Goal: Task Accomplishment & Management: Complete application form

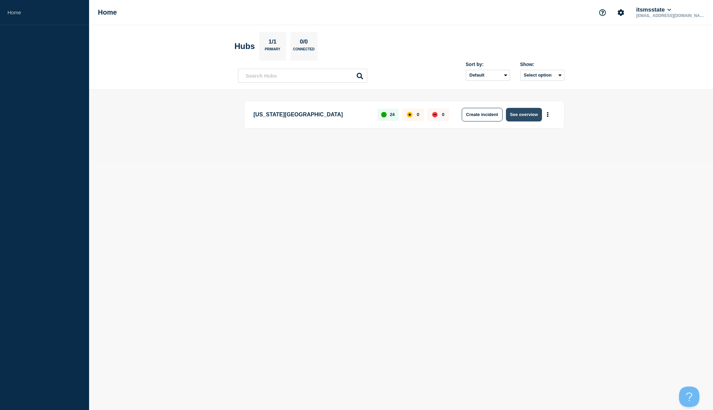
click at [524, 117] on button "See overview" at bounding box center [524, 115] width 36 height 14
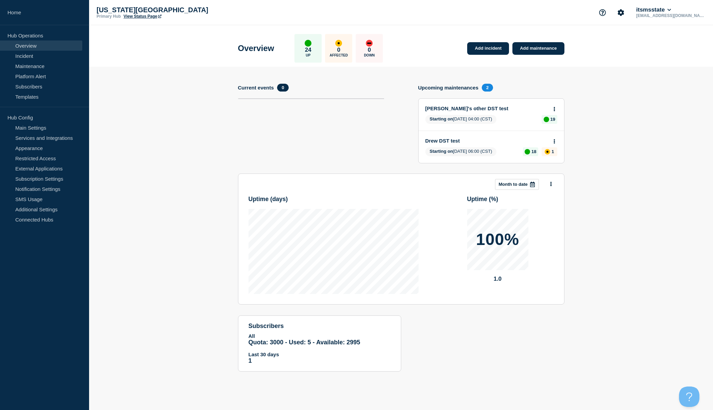
click at [440, 141] on link "Drew DST test" at bounding box center [486, 141] width 123 height 6
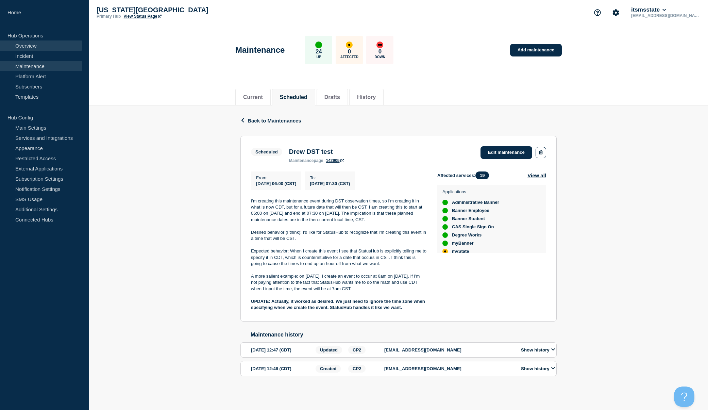
click at [25, 44] on link "Overview" at bounding box center [41, 45] width 82 height 10
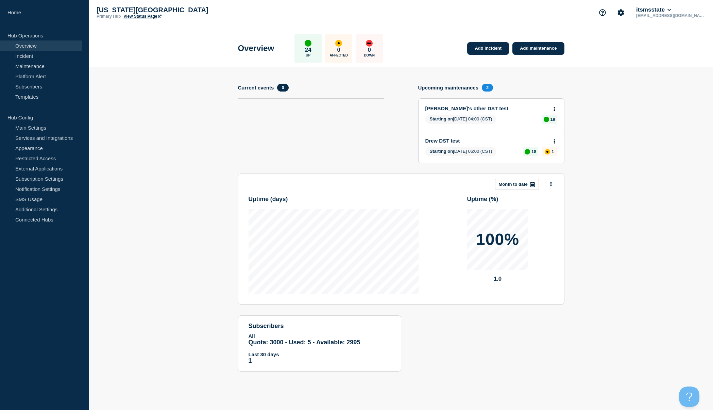
click at [23, 35] on p "Hub Operations" at bounding box center [44, 35] width 89 height 10
click at [488, 48] on link "Add incident" at bounding box center [488, 48] width 42 height 13
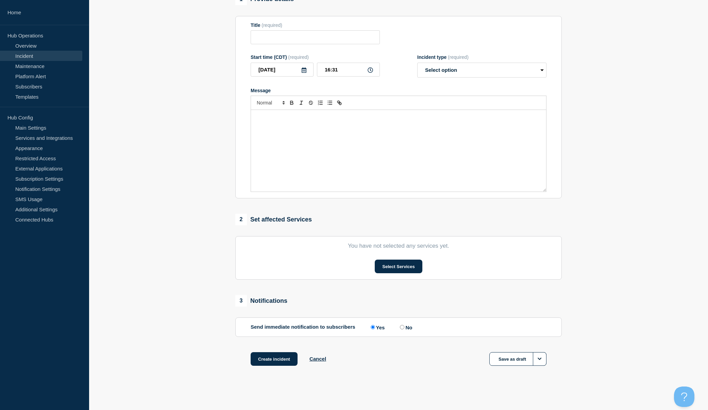
scroll to position [67, 0]
click at [400, 329] on label "No" at bounding box center [405, 327] width 14 height 6
click at [400, 329] on input "No" at bounding box center [402, 327] width 4 height 4
radio input "true"
radio input "false"
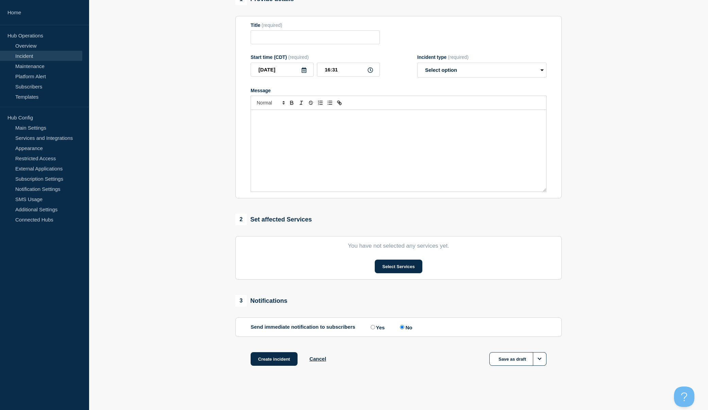
click at [403, 329] on input "No" at bounding box center [402, 327] width 4 height 4
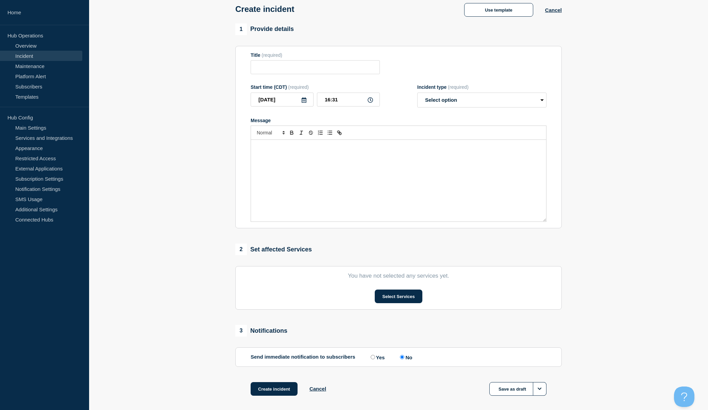
scroll to position [0, 0]
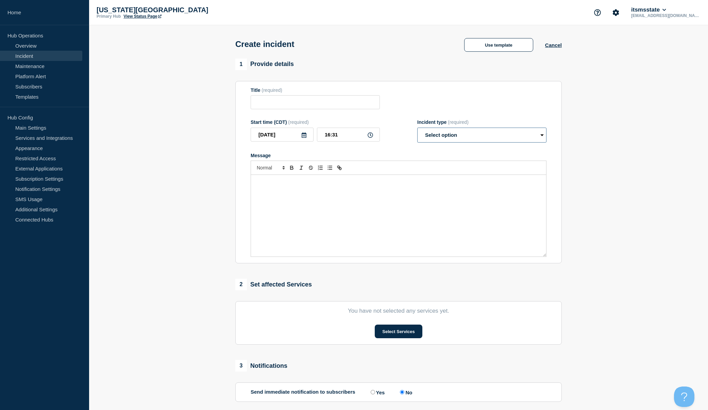
click at [543, 135] on select "Select option Investigating Identified Monitoring" at bounding box center [481, 134] width 129 height 15
click at [271, 104] on input "Title" at bounding box center [315, 102] width 129 height 14
type input "RLW Test2"
click at [485, 131] on select "Select option Investigating Identified Monitoring" at bounding box center [481, 134] width 129 height 15
select select "investigating"
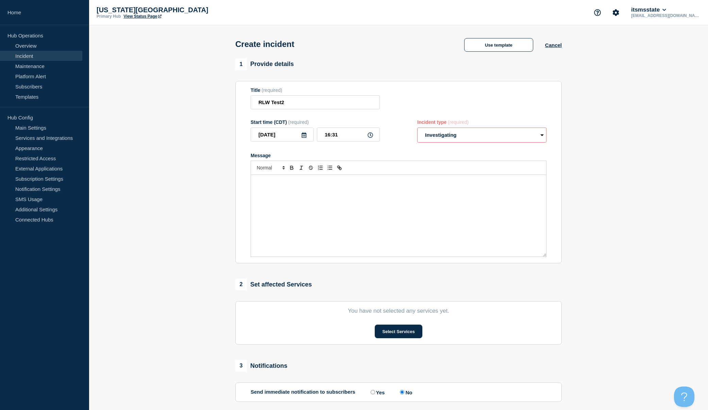
click at [417, 129] on select "Select option Investigating Identified Monitoring" at bounding box center [481, 134] width 129 height 15
click at [310, 206] on div "Message" at bounding box center [398, 216] width 295 height 82
click at [397, 336] on button "Select Services" at bounding box center [398, 331] width 47 height 14
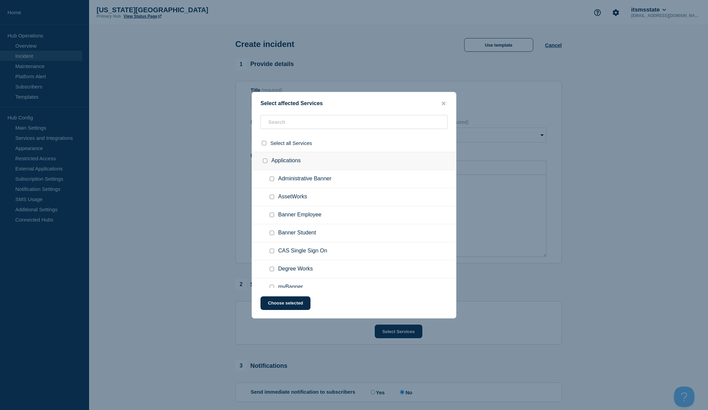
click at [261, 142] on div at bounding box center [265, 143] width 10 height 6
click at [263, 143] on input "select all checkbox" at bounding box center [264, 143] width 4 height 4
checkbox input "true"
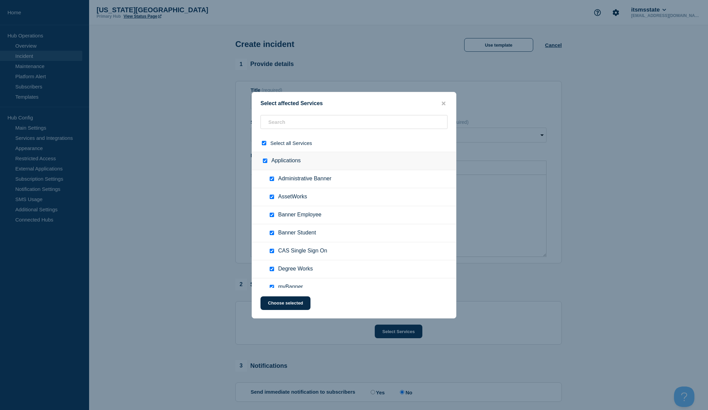
checkbox input "true"
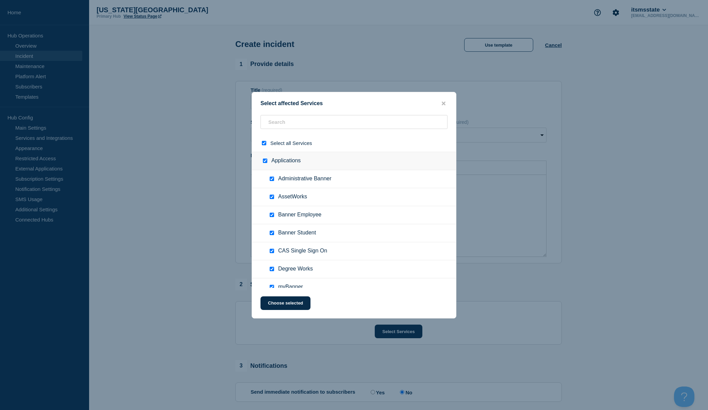
checkbox input "true"
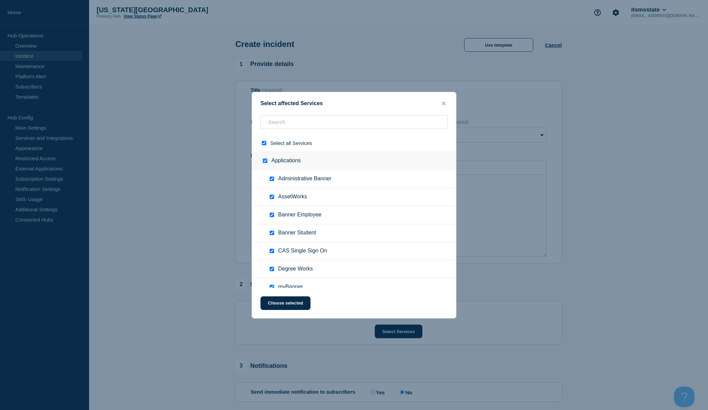
checkbox input "true"
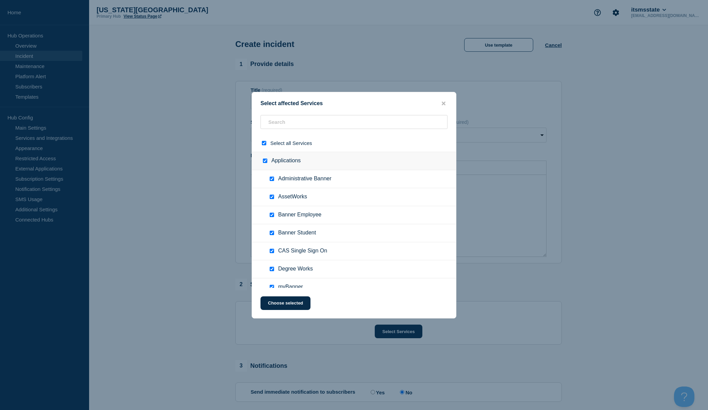
checkbox input "true"
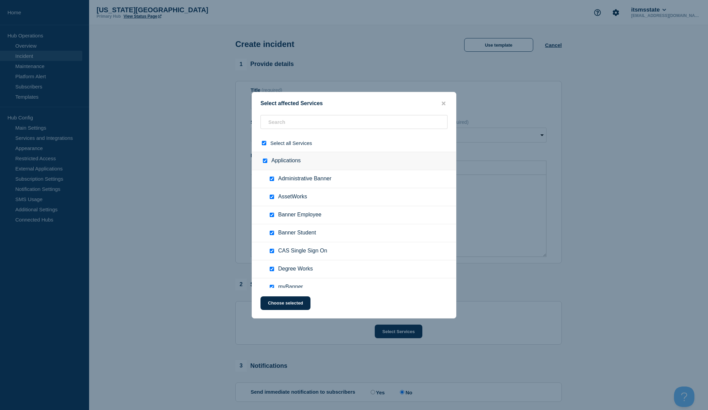
checkbox input "true"
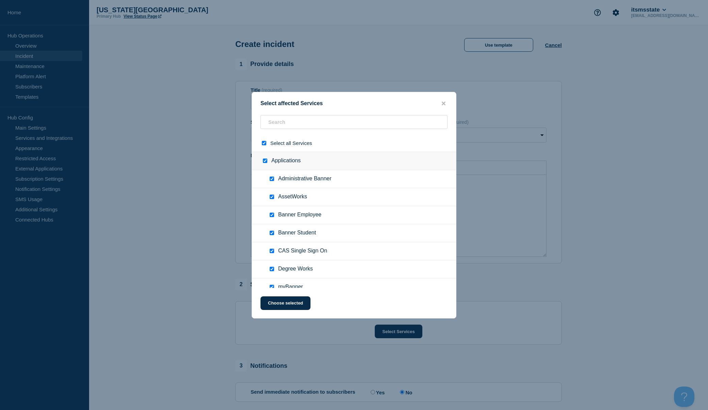
checkbox input "true"
click at [281, 303] on button "Choose selected" at bounding box center [285, 303] width 50 height 14
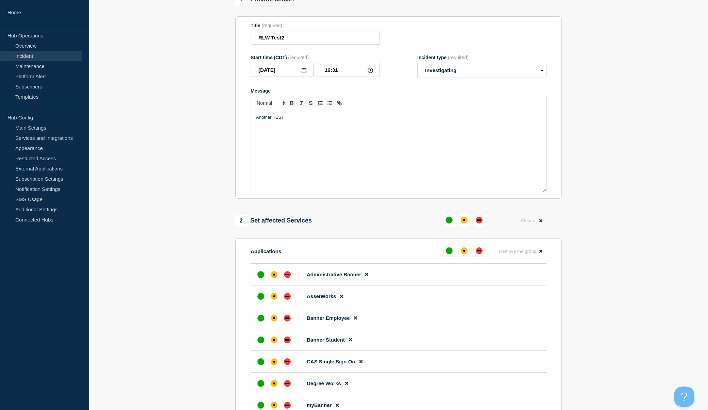
scroll to position [204, 0]
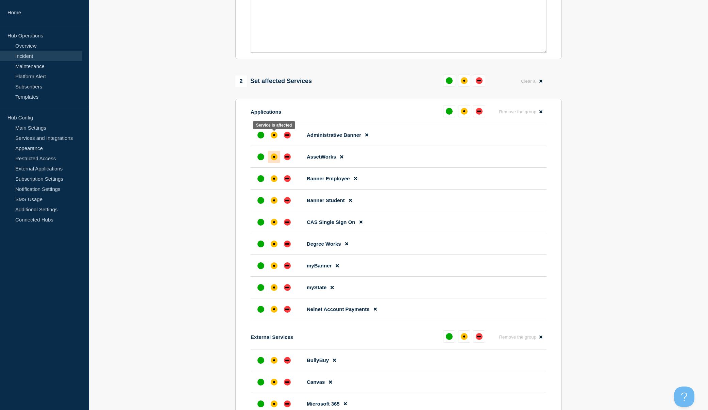
drag, startPoint x: 276, startPoint y: 138, endPoint x: 277, endPoint y: 159, distance: 21.8
click at [275, 138] on div "affected" at bounding box center [274, 135] width 7 height 7
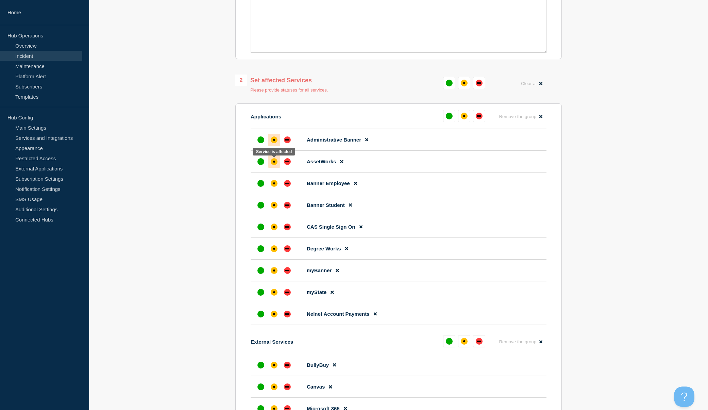
click at [275, 160] on div "affected" at bounding box center [274, 161] width 7 height 7
click at [276, 184] on div "affected" at bounding box center [274, 183] width 7 height 7
click at [273, 206] on div "affected" at bounding box center [274, 205] width 2 height 2
click at [276, 232] on div at bounding box center [274, 227] width 12 height 12
drag, startPoint x: 276, startPoint y: 249, endPoint x: 276, endPoint y: 265, distance: 16.7
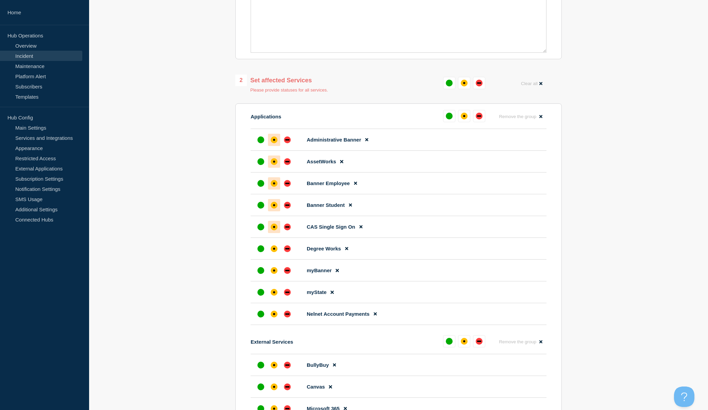
click at [276, 249] on div "affected" at bounding box center [274, 248] width 7 height 7
drag, startPoint x: 276, startPoint y: 280, endPoint x: 274, endPoint y: 274, distance: 5.7
click at [276, 279] on li "myBanner" at bounding box center [399, 270] width 296 height 22
click at [274, 274] on div "affected" at bounding box center [274, 270] width 7 height 7
click at [367, 140] on icon at bounding box center [366, 139] width 3 height 4
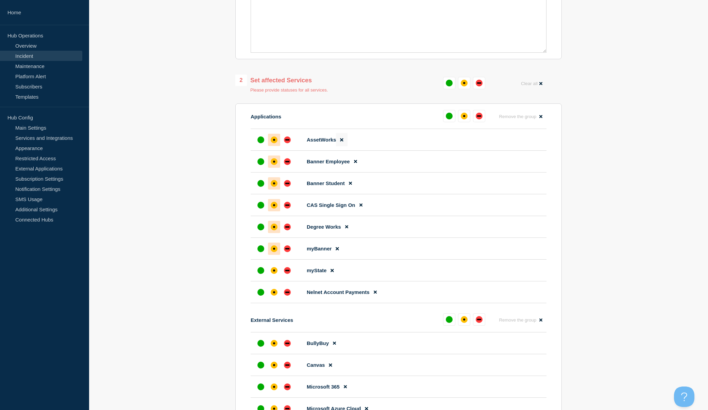
click at [342, 141] on icon at bounding box center [341, 139] width 3 height 3
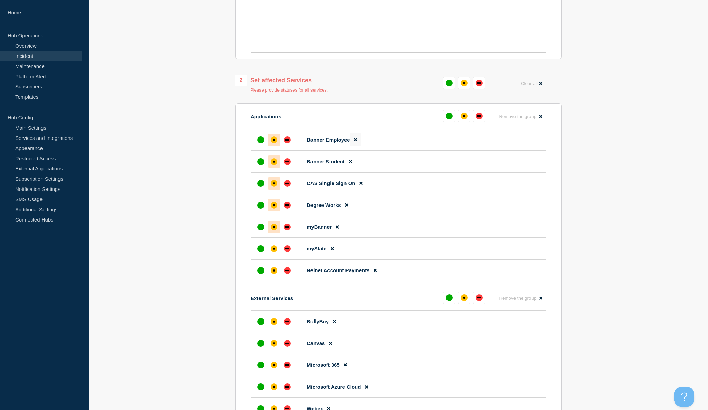
click at [355, 141] on icon at bounding box center [355, 139] width 3 height 3
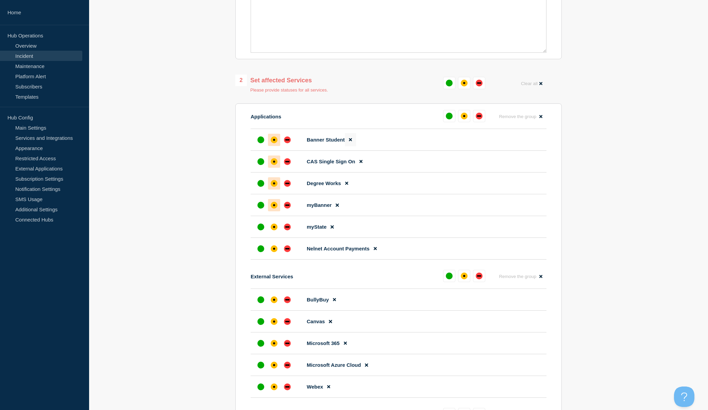
click at [352, 142] on icon at bounding box center [350, 139] width 3 height 4
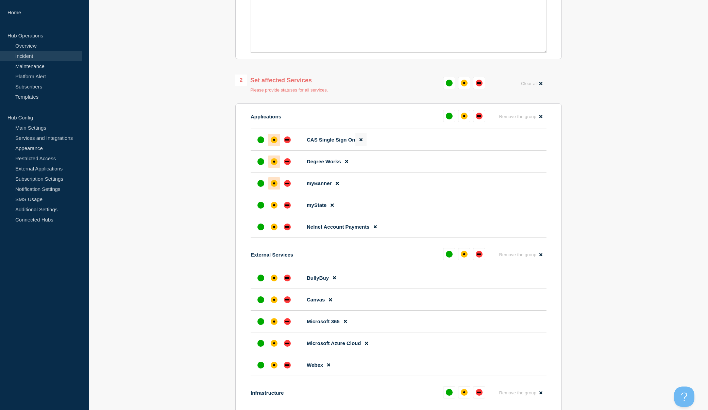
click at [360, 141] on icon at bounding box center [360, 139] width 3 height 3
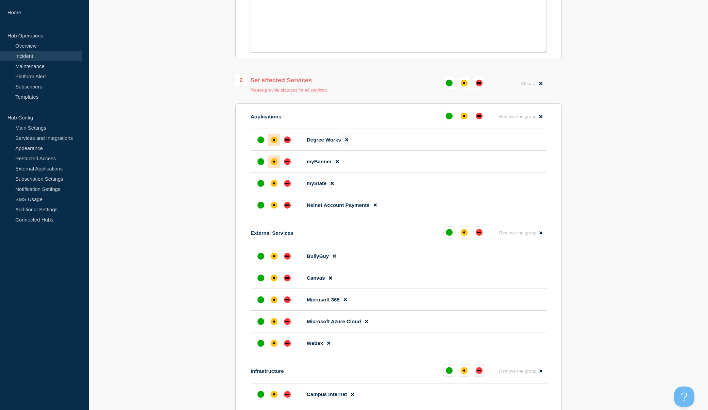
click at [346, 141] on icon at bounding box center [346, 139] width 3 height 4
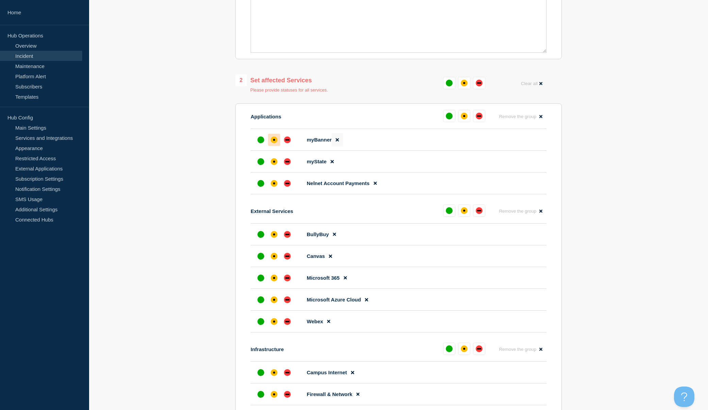
click at [337, 139] on button at bounding box center [336, 139] width 11 height 13
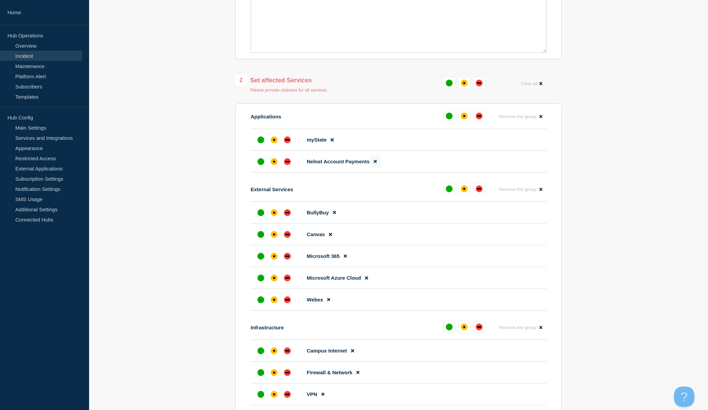
click at [376, 162] on icon at bounding box center [375, 161] width 3 height 3
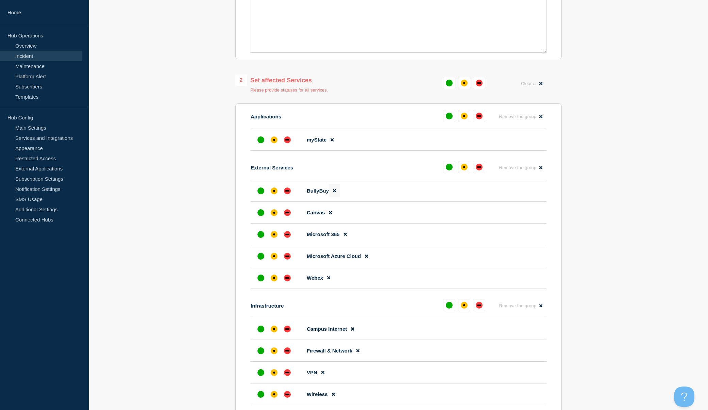
click at [335, 190] on icon at bounding box center [334, 190] width 3 height 4
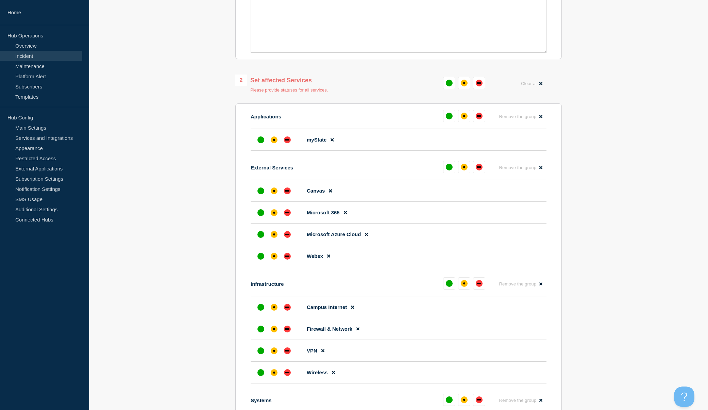
click at [330, 191] on icon at bounding box center [330, 190] width 3 height 3
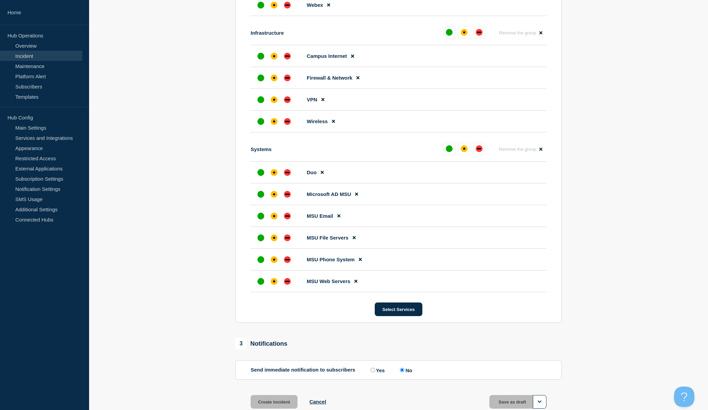
scroll to position [442, 0]
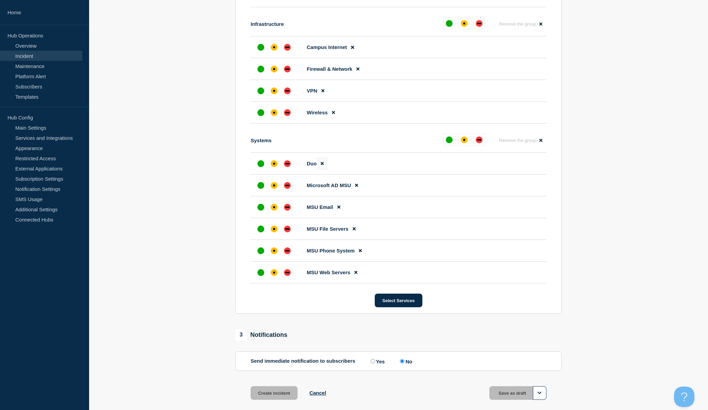
click at [324, 166] on icon at bounding box center [322, 163] width 3 height 4
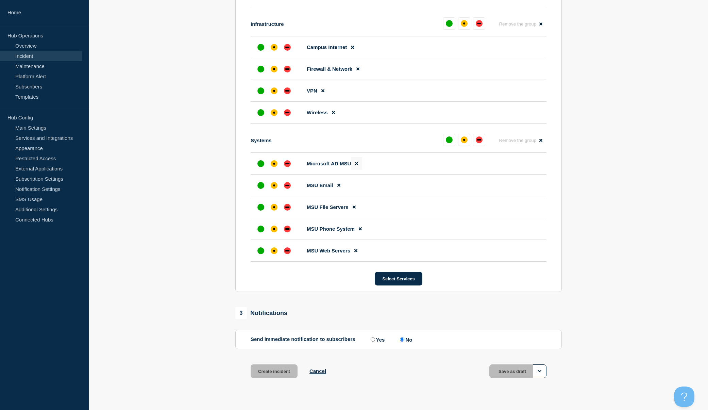
click at [356, 165] on icon at bounding box center [356, 163] width 3 height 4
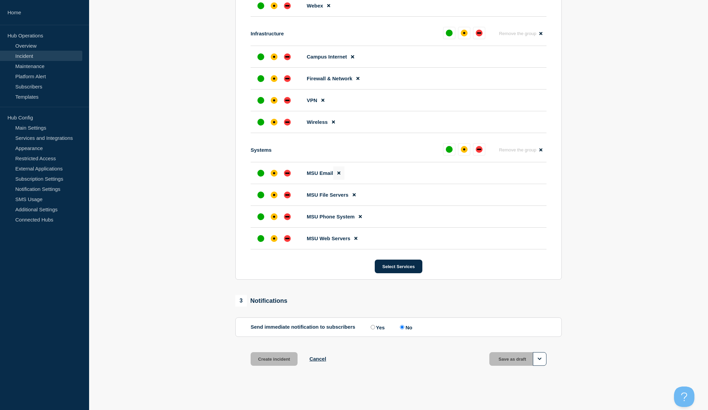
click at [340, 175] on button at bounding box center [338, 172] width 11 height 13
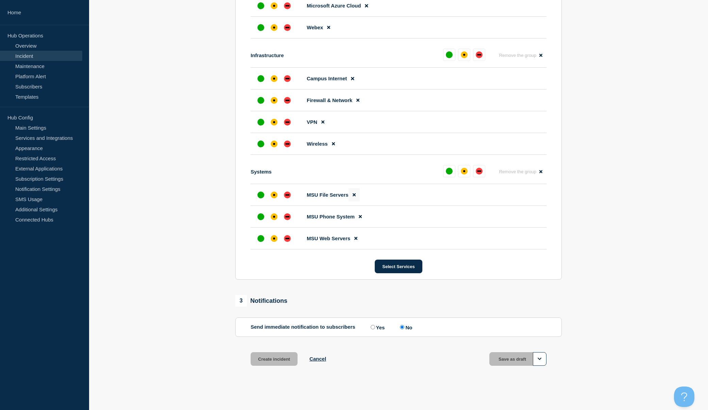
click at [353, 192] on button at bounding box center [353, 194] width 11 height 13
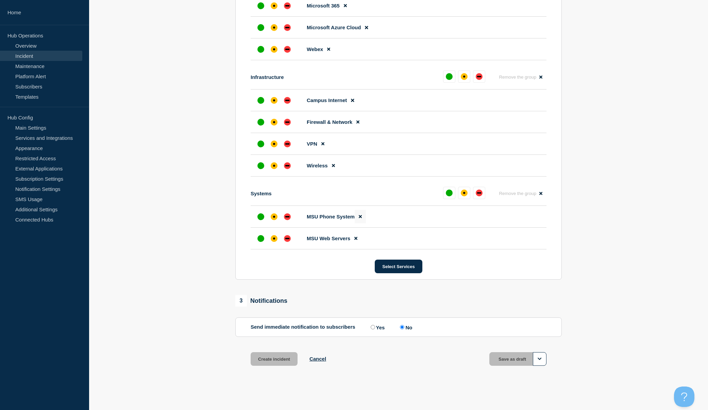
click at [360, 218] on icon at bounding box center [360, 216] width 3 height 4
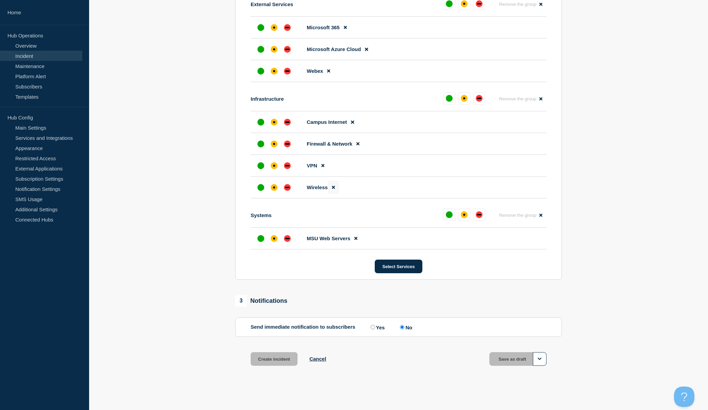
click at [335, 187] on button at bounding box center [333, 187] width 11 height 13
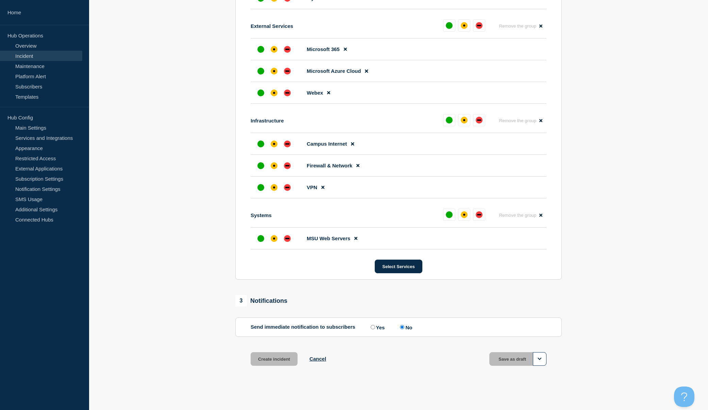
drag, startPoint x: 325, startPoint y: 185, endPoint x: 339, endPoint y: 176, distance: 17.0
click at [324, 185] on button at bounding box center [322, 187] width 11 height 13
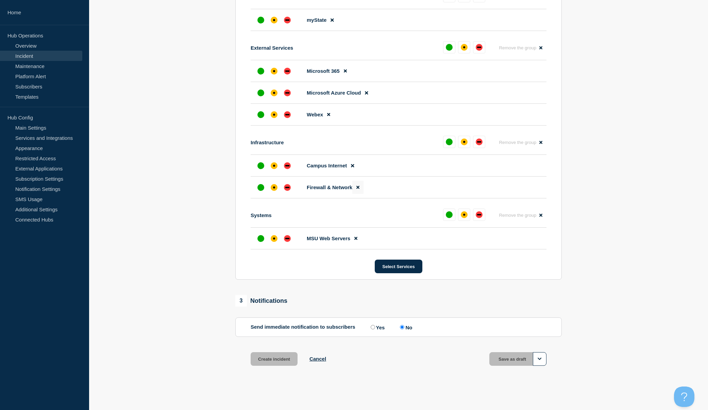
click at [358, 187] on icon at bounding box center [357, 187] width 3 height 3
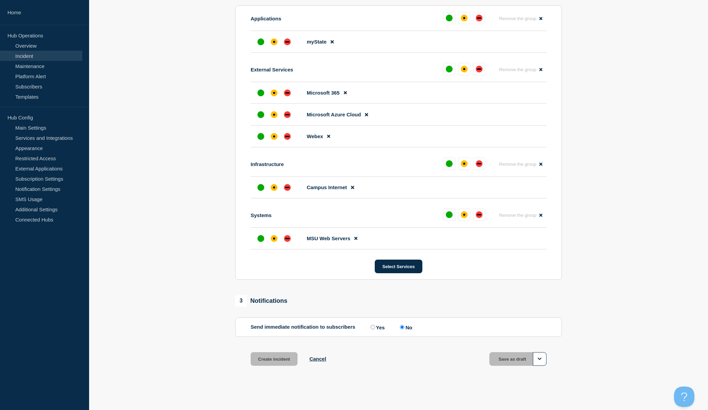
click at [354, 186] on button at bounding box center [352, 187] width 11 height 13
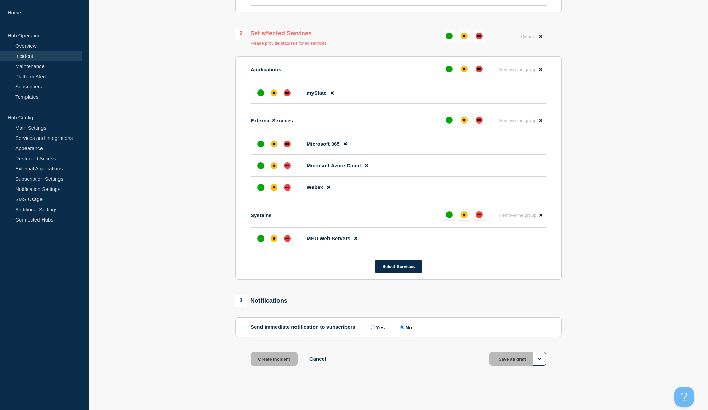
scroll to position [253, 0]
click at [345, 144] on icon at bounding box center [345, 143] width 3 height 3
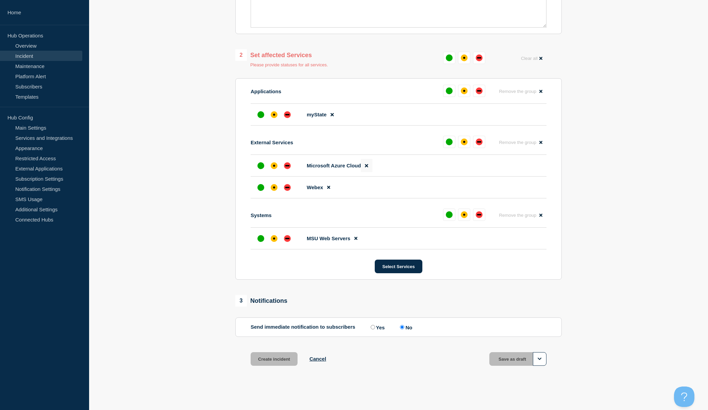
click at [366, 165] on icon at bounding box center [366, 165] width 3 height 3
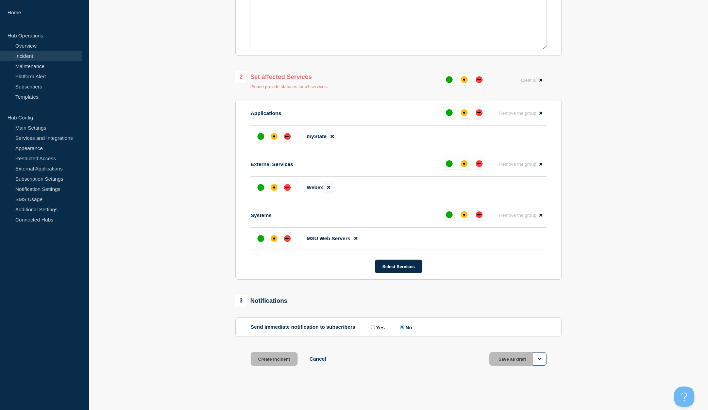
click at [326, 186] on button at bounding box center [328, 187] width 11 height 13
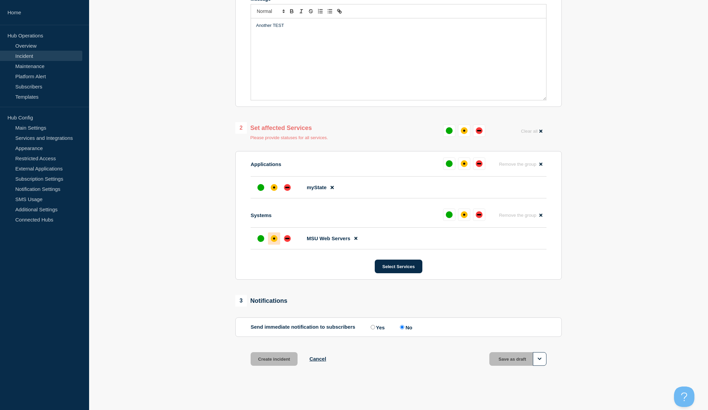
click at [278, 235] on div at bounding box center [274, 238] width 12 height 12
click at [287, 185] on div "down" at bounding box center [287, 187] width 7 height 7
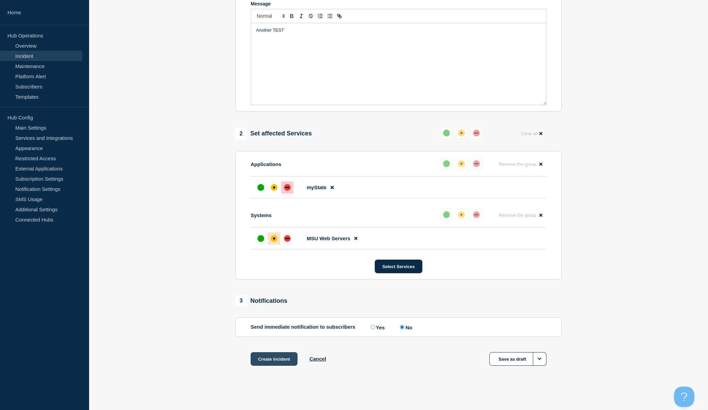
click at [282, 360] on button "Create incident" at bounding box center [274, 359] width 47 height 14
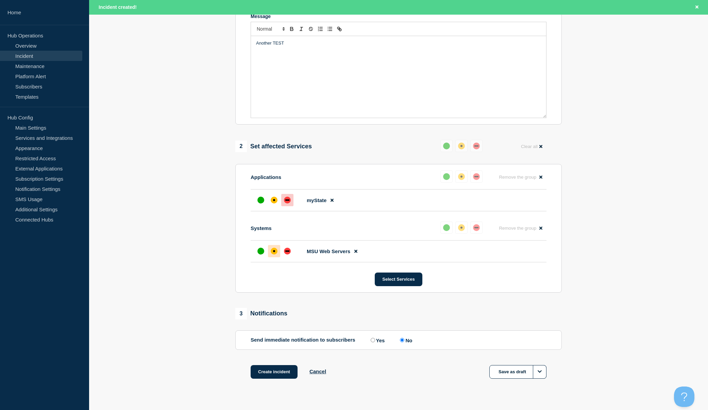
scroll to position [168, 0]
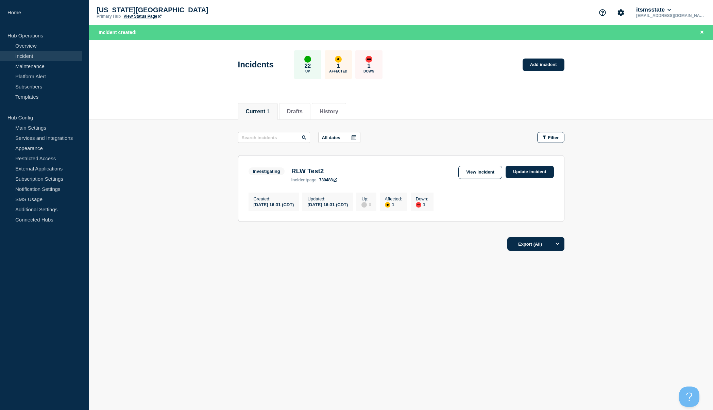
click at [312, 171] on h3 "RLW Test2" at bounding box center [314, 170] width 46 height 7
drag, startPoint x: 529, startPoint y: 171, endPoint x: 542, endPoint y: 196, distance: 28.3
click at [530, 171] on link "Update incident" at bounding box center [530, 172] width 48 height 13
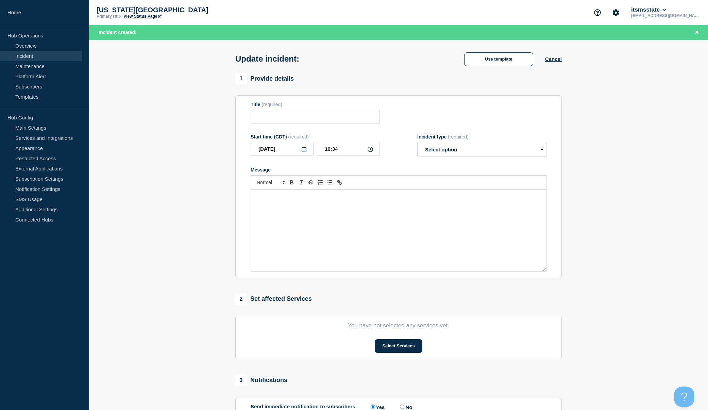
type input "RLW Test2"
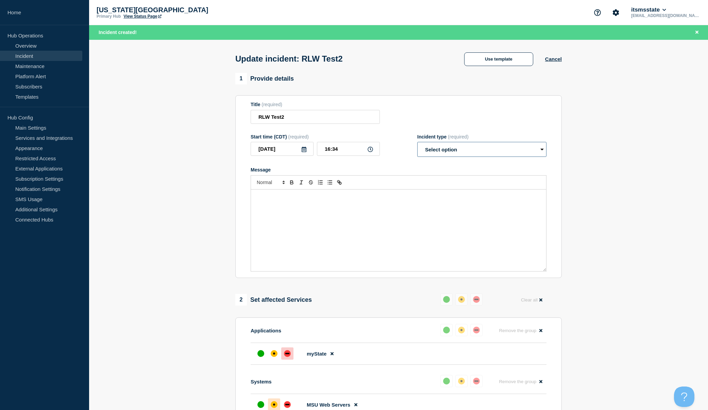
click at [529, 147] on select "Select option Investigating Identified Monitoring Resolved" at bounding box center [481, 149] width 129 height 15
click at [542, 150] on select "Select option Investigating Identified Monitoring Resolved" at bounding box center [481, 149] width 129 height 15
click at [542, 148] on select "Select option Investigating Identified Monitoring Resolved" at bounding box center [481, 149] width 129 height 15
click at [543, 151] on select "Select option Investigating Identified Monitoring Resolved" at bounding box center [481, 149] width 129 height 15
select select "investigating"
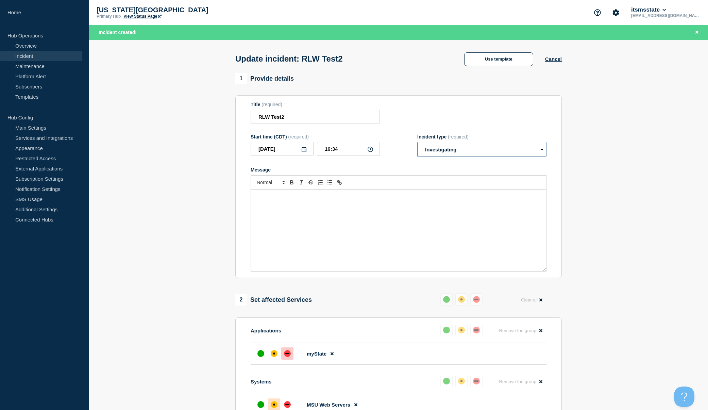
click at [542, 150] on select "Select option Investigating Identified Monitoring Resolved" at bounding box center [481, 149] width 129 height 15
click at [70, 398] on aside "Home Hub Operations Overview Incident Maintenance Platform Alert Subscribers Te…" at bounding box center [44, 205] width 89 height 410
click at [496, 61] on button "Use template" at bounding box center [498, 59] width 69 height 14
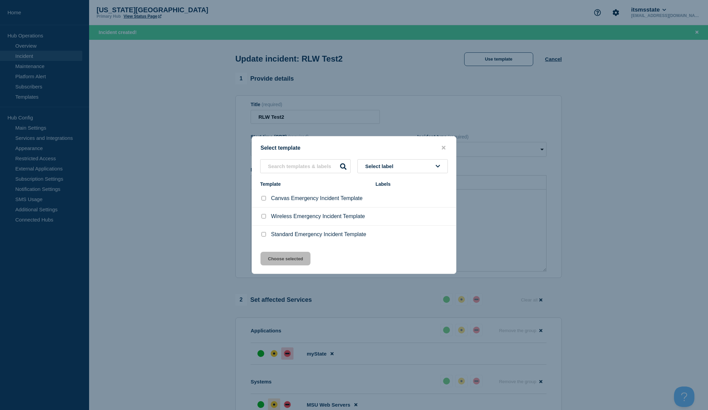
click at [263, 234] on input "Standard Emergency Incident Template checkbox" at bounding box center [263, 234] width 4 height 4
checkbox input "true"
click at [284, 260] on button "Choose selected" at bounding box center [285, 259] width 50 height 14
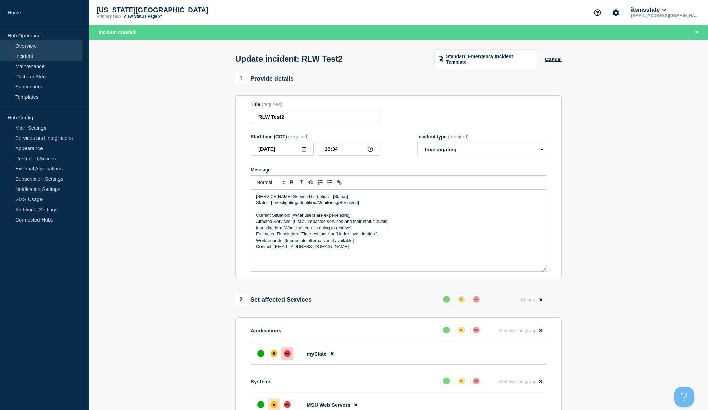
click at [20, 46] on link "Overview" at bounding box center [41, 45] width 82 height 10
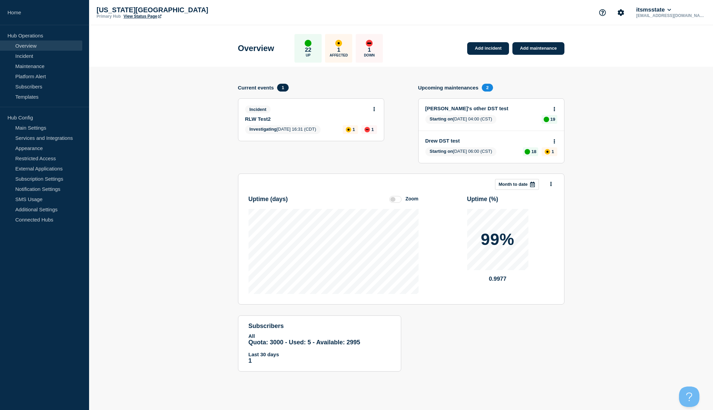
click at [375, 107] on body "Home Hub Operations Overview Incident Maintenance Platform Alert Subscribers Te…" at bounding box center [356, 205] width 713 height 410
click at [375, 110] on icon at bounding box center [374, 109] width 2 height 4
click at [367, 135] on link "Update incident" at bounding box center [373, 134] width 33 height 5
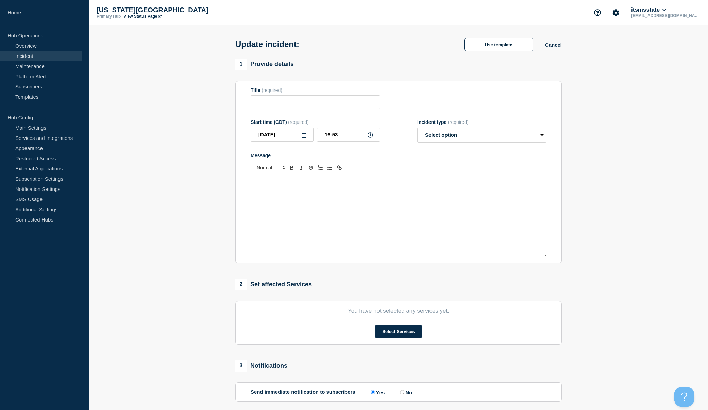
type input "RLW Test2"
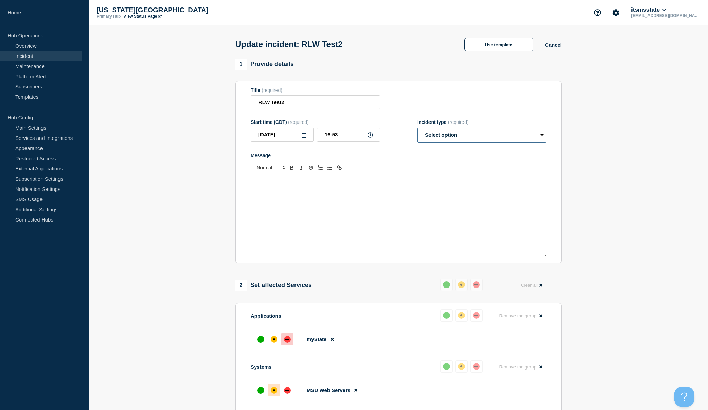
click at [510, 138] on select "Select option Investigating Identified Monitoring Resolved" at bounding box center [481, 134] width 129 height 15
click at [556, 48] on button "Cancel" at bounding box center [553, 45] width 17 height 6
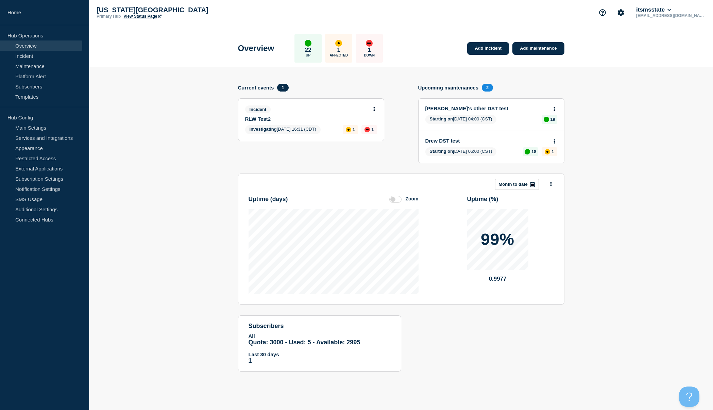
click at [375, 109] on icon at bounding box center [374, 109] width 2 height 4
click at [364, 125] on link "View incident" at bounding box center [371, 125] width 28 height 5
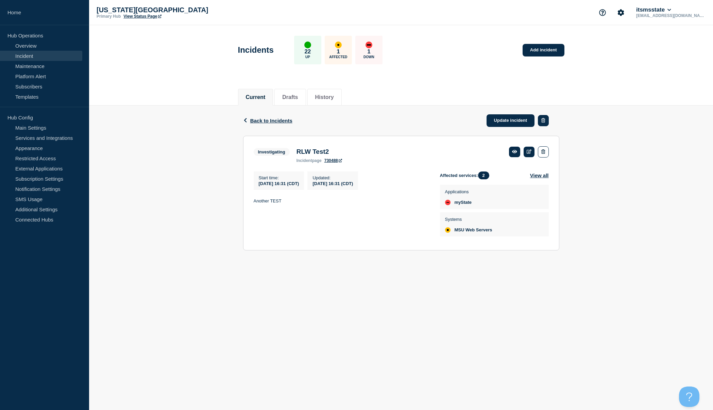
click at [540, 122] on button "button" at bounding box center [543, 120] width 11 height 11
